Goal: Task Accomplishment & Management: Complete application form

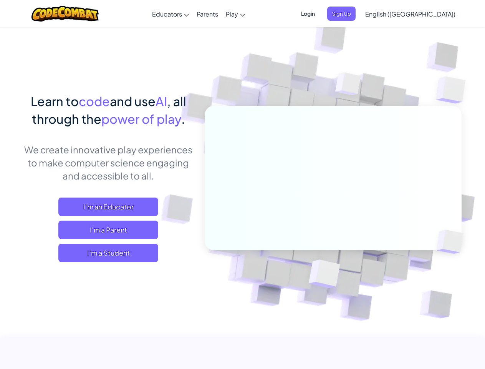
click at [320, 13] on span "Login" at bounding box center [308, 14] width 23 height 14
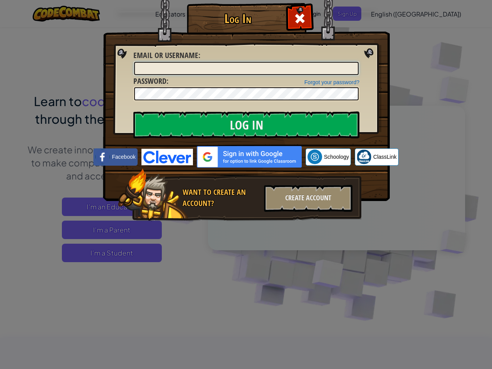
click at [354, 62] on input "Email or Username :" at bounding box center [246, 68] width 224 height 13
click at [389, 13] on div "Log In Unknown Error Email or Username : Forgot your password? Password : Log I…" at bounding box center [246, 184] width 492 height 369
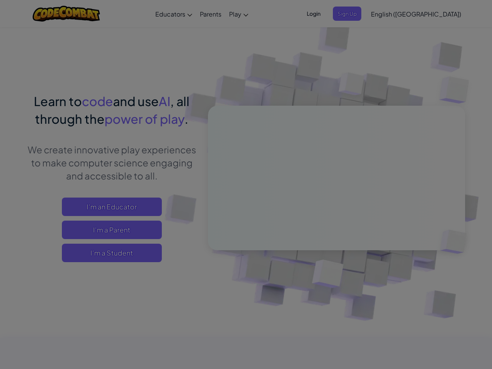
click at [389, 13] on div "Log In Unknown Error Email or Username : Forgot your password? Password : Log I…" at bounding box center [246, 184] width 492 height 369
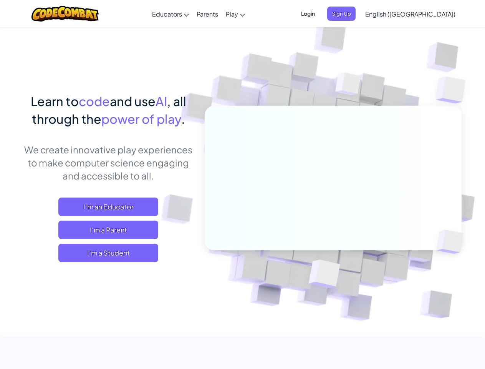
click at [430, 14] on span "English ([GEOGRAPHIC_DATA])" at bounding box center [411, 14] width 90 height 8
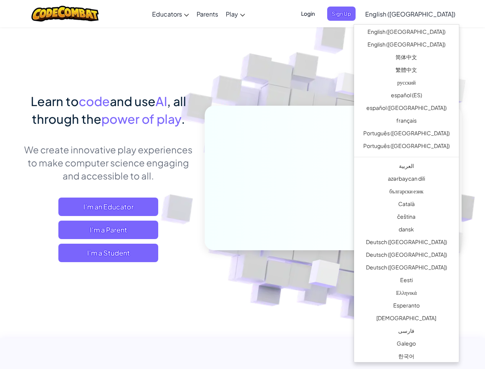
click at [108, 253] on span "I'm a Student" at bounding box center [108, 253] width 100 height 18
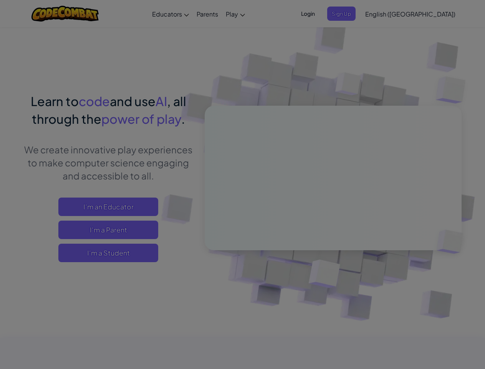
click at [0, 0] on div "Have a Class Code? Yes, I have a Class Code! Enter it here: Continue No, I don'…" at bounding box center [0, 0] width 0 height 0
